Goal: Transaction & Acquisition: Purchase product/service

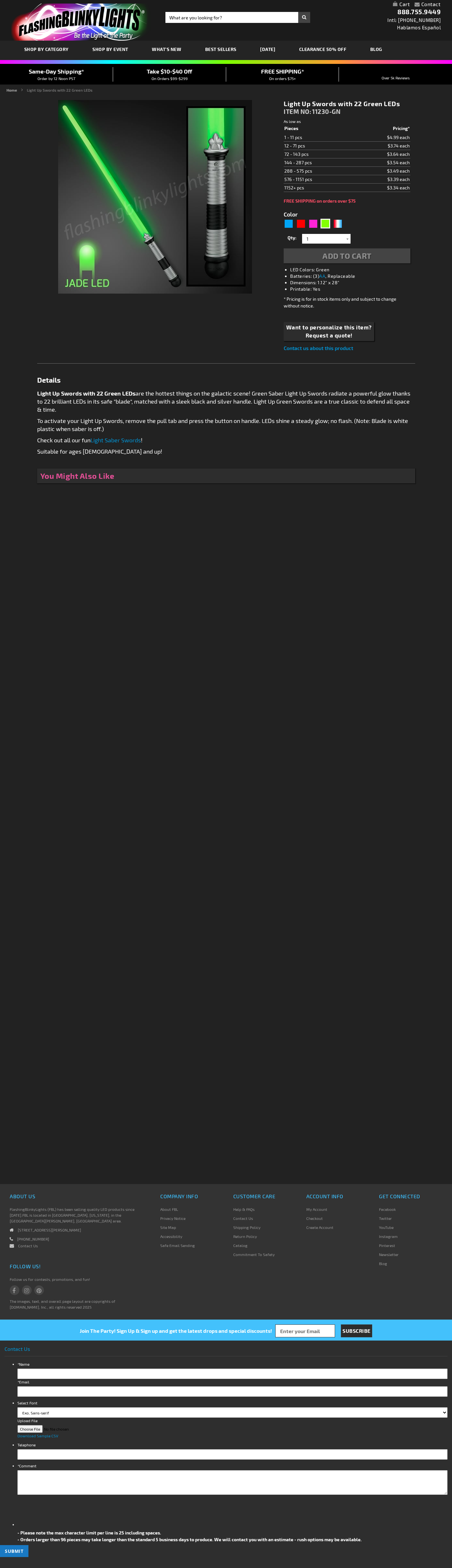
type input "5648"
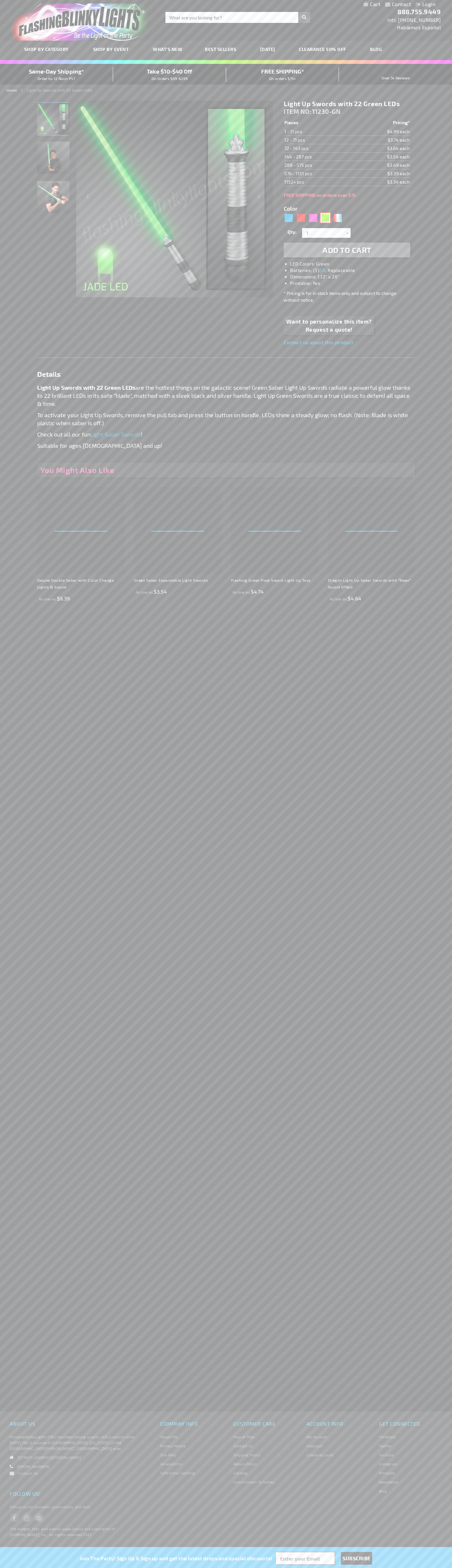
click at [325, 218] on div "Green" at bounding box center [325, 218] width 10 height 10
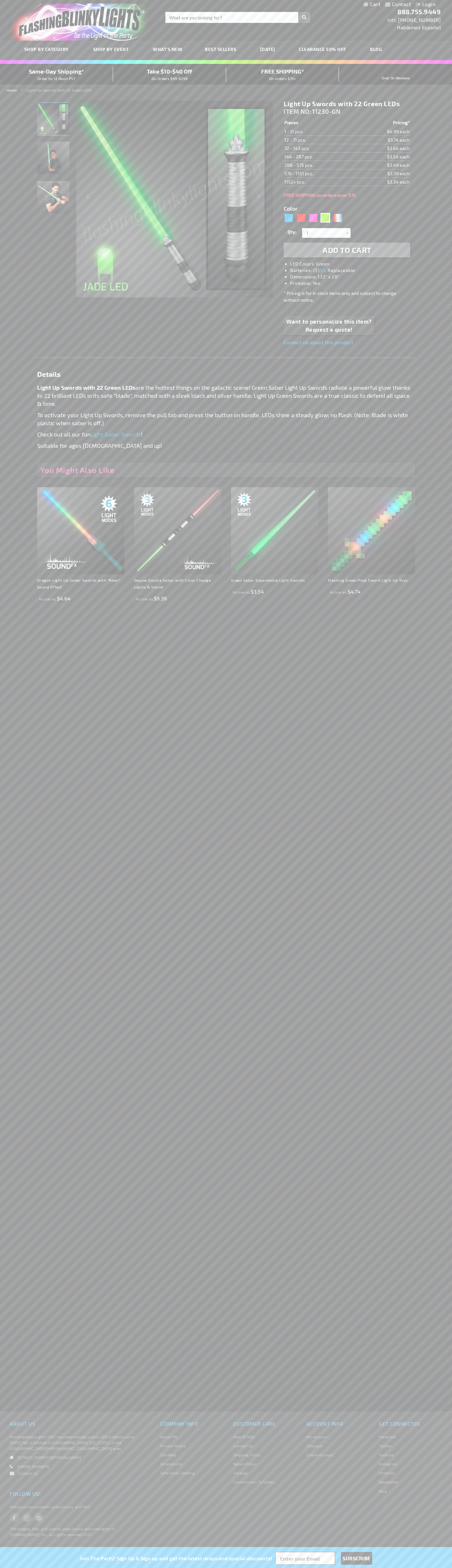
click at [347, 250] on span "Add to Cart" at bounding box center [347, 250] width 49 height 9
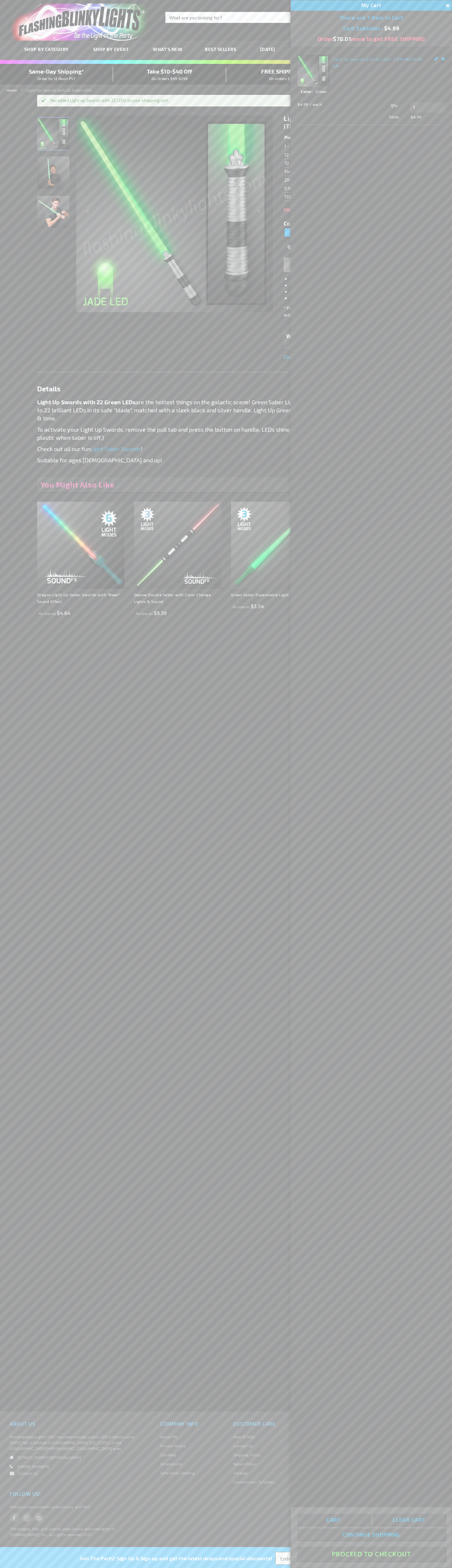
click at [371, 1554] on button "Proceed To Checkout" at bounding box center [371, 1554] width 148 height 15
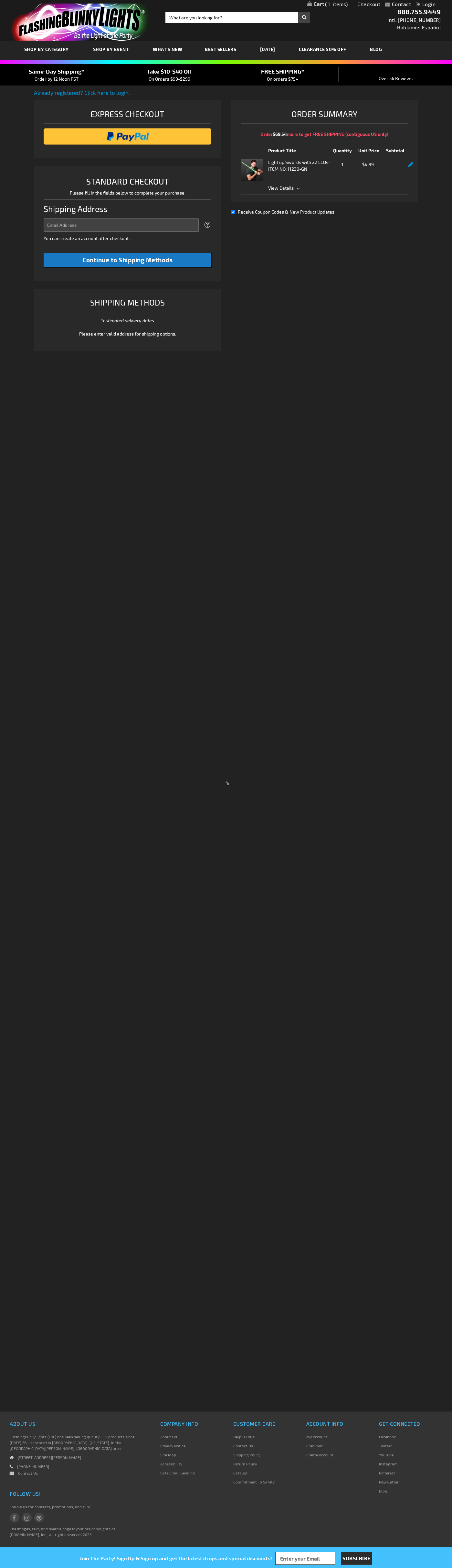
select select "US"
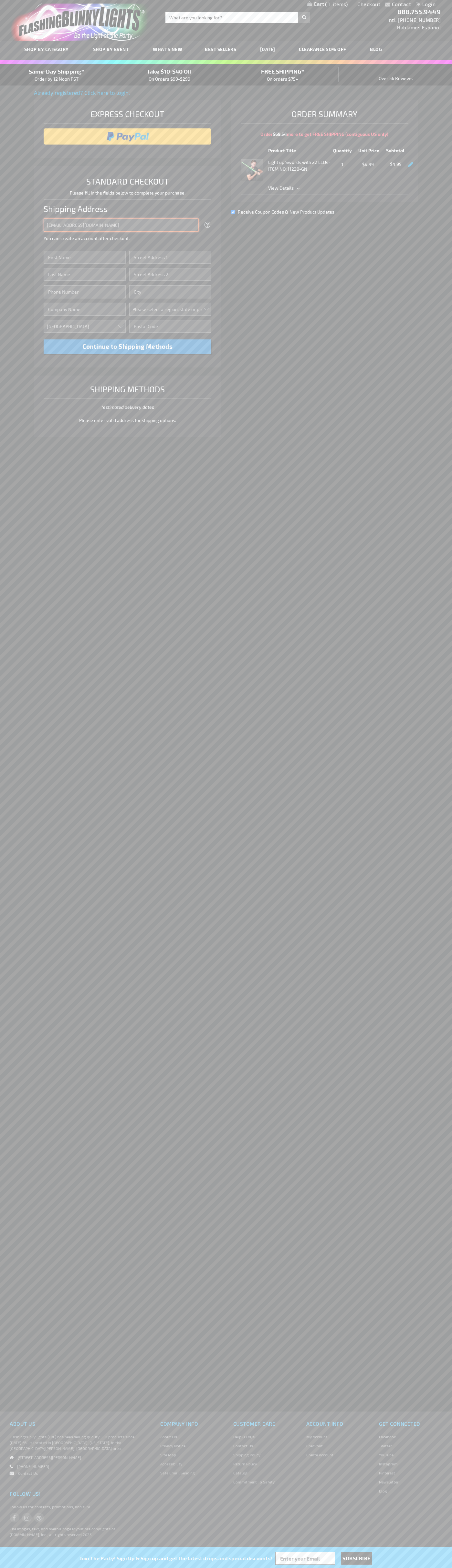
type input "johnsmith006@storebotmail.joonix.net"
type input "John"
type input "2332 Galiano Street"
type input "First floor"
type input "coral gables"
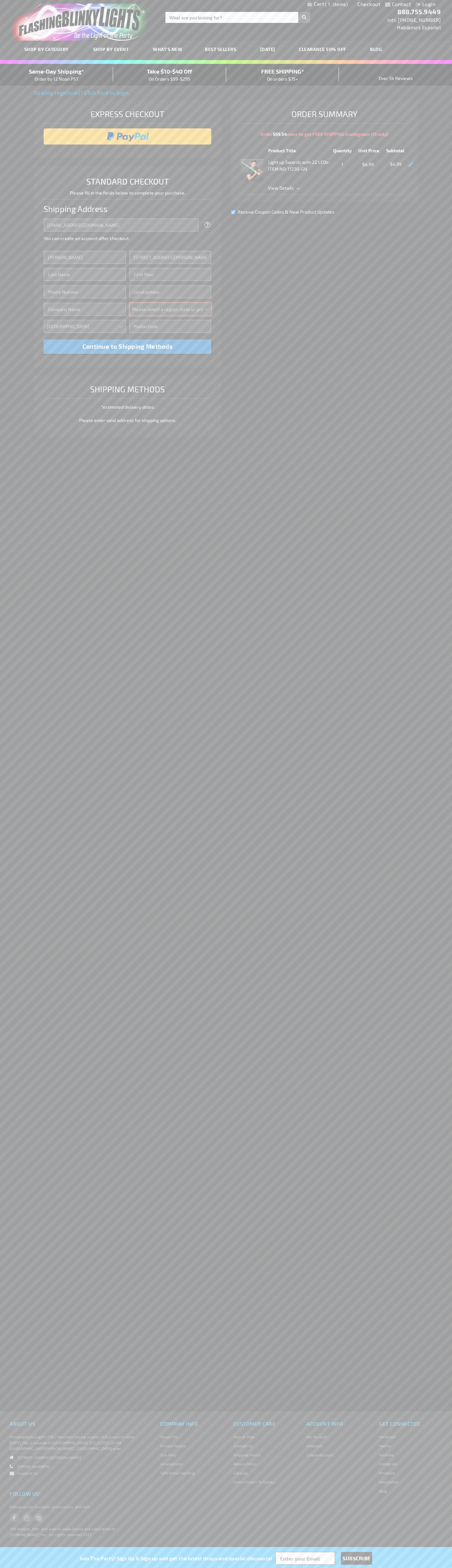
select select "18"
type input "33134"
type input "Smith"
type input "6502530000"
type input "John Smith"
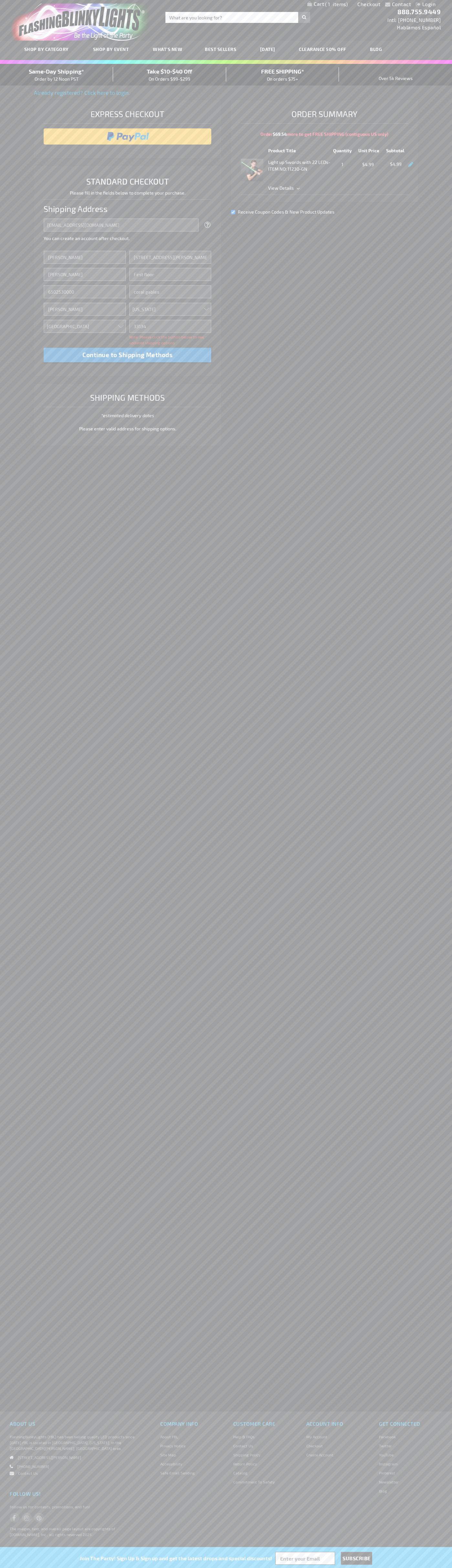
click at [57, 75] on div "Same-Day Shipping* Order by 12 Noon PST" at bounding box center [57, 74] width 113 height 15
click at [127, 136] on input "image" at bounding box center [127, 136] width 161 height 13
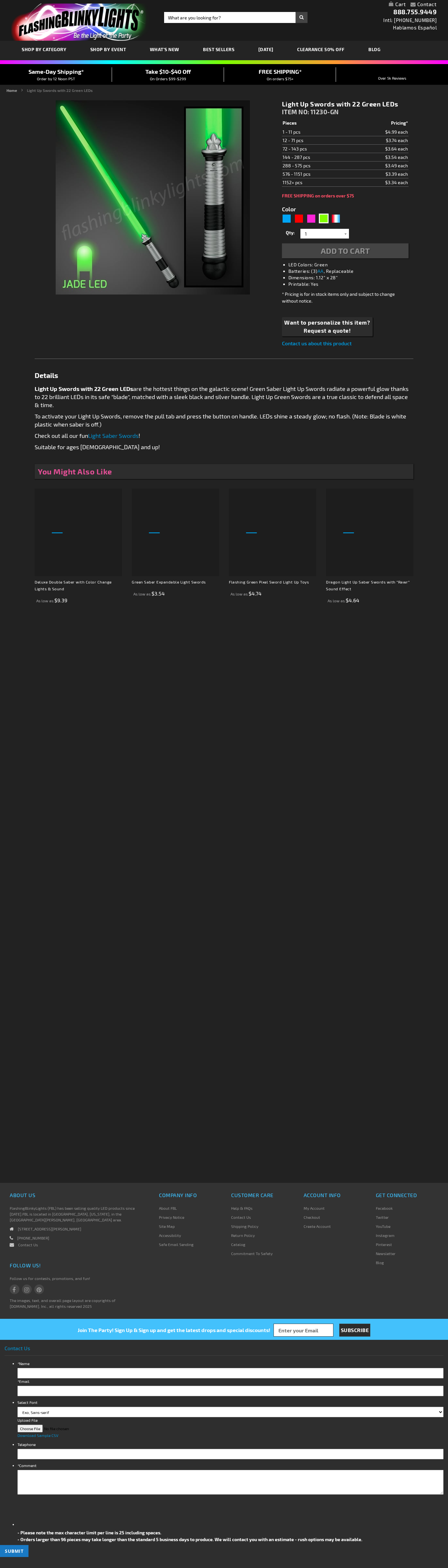
type input "5648"
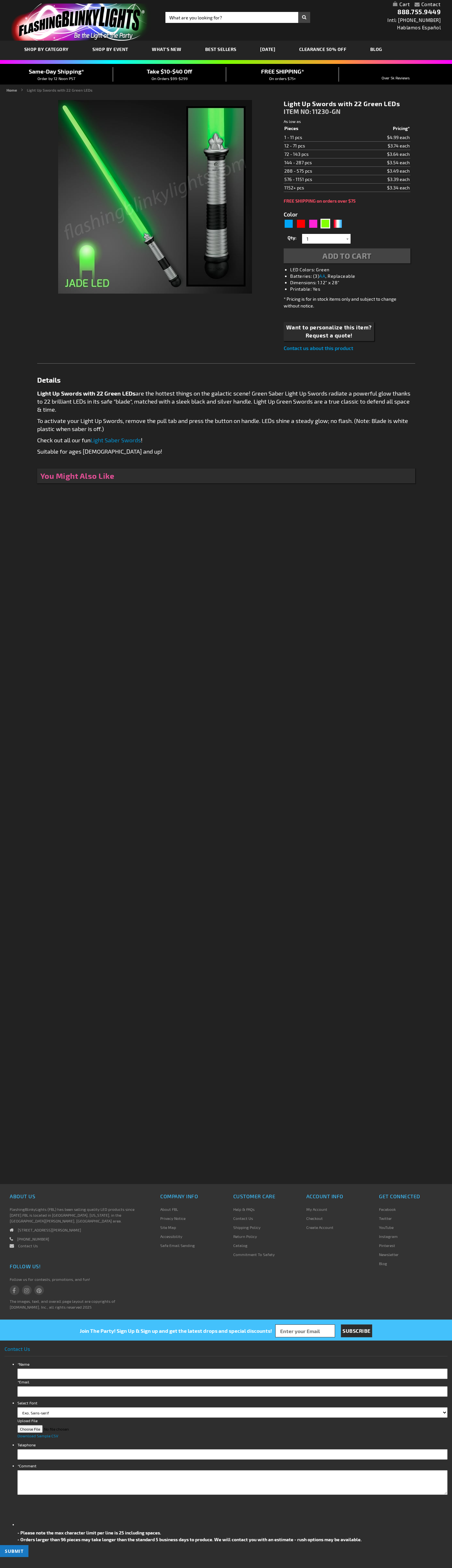
type input "5648"
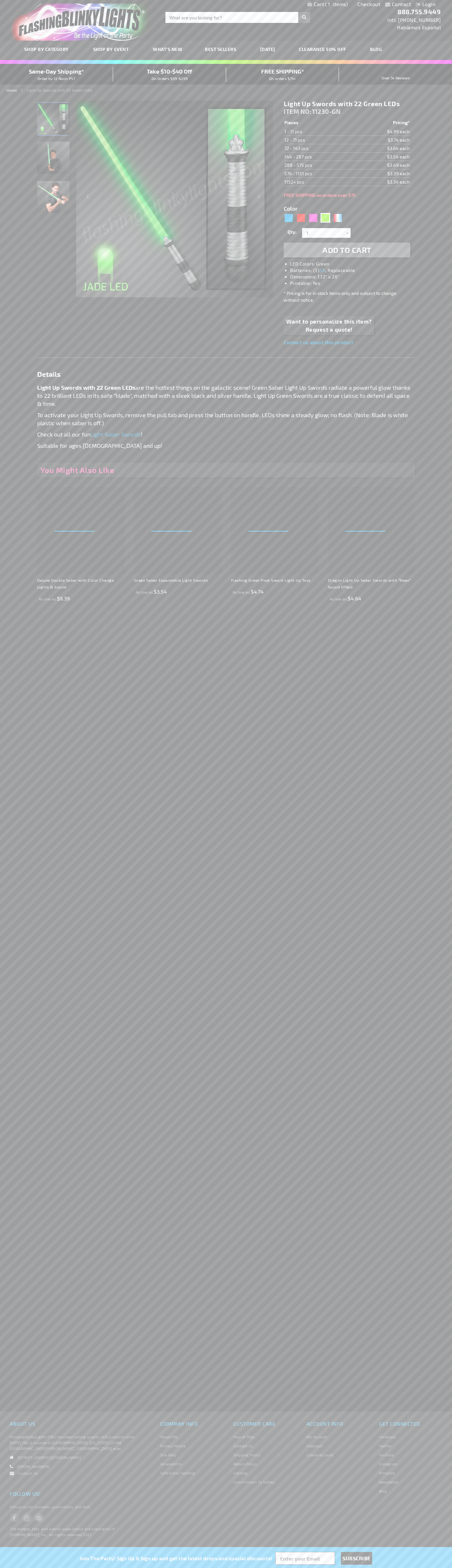
click at [327, 4] on span "1" at bounding box center [336, 4] width 23 height 6
